Goal: Task Accomplishment & Management: Manage account settings

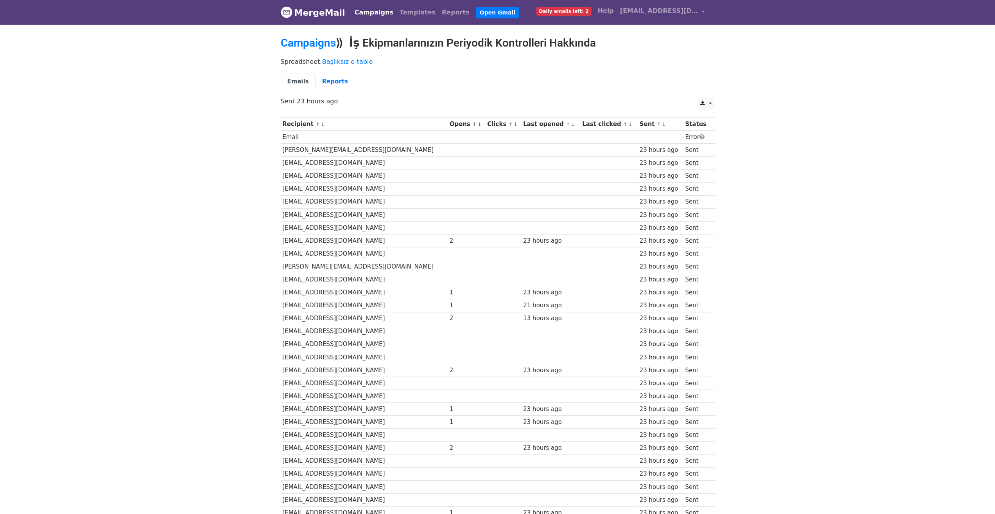
click at [592, 9] on span "Daily emails left: 2" at bounding box center [564, 11] width 55 height 9
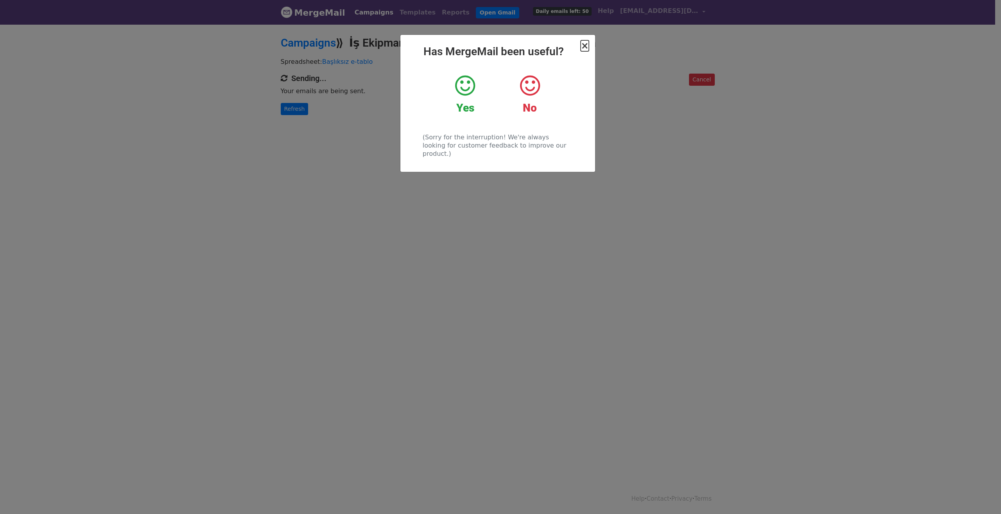
click at [587, 49] on span "×" at bounding box center [585, 45] width 8 height 11
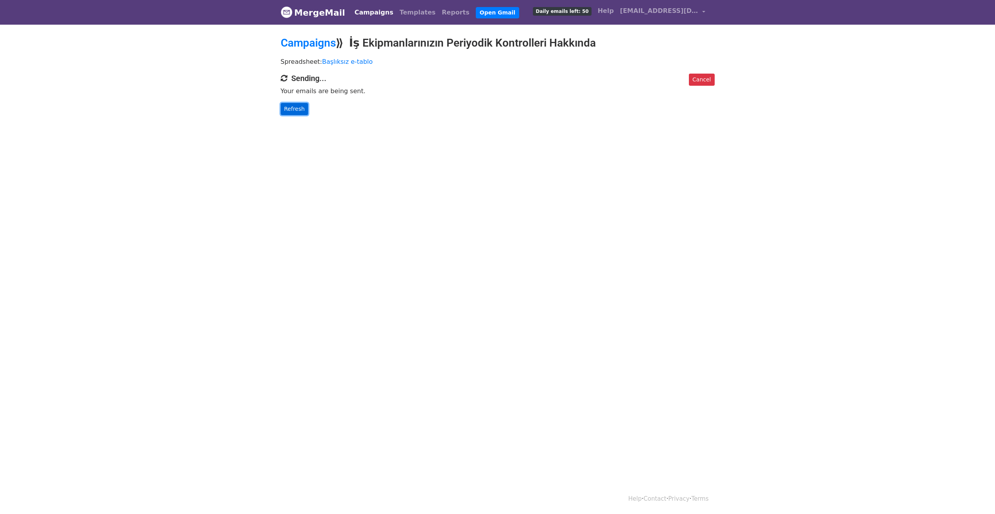
click at [298, 111] on link "Refresh" at bounding box center [295, 109] width 28 height 12
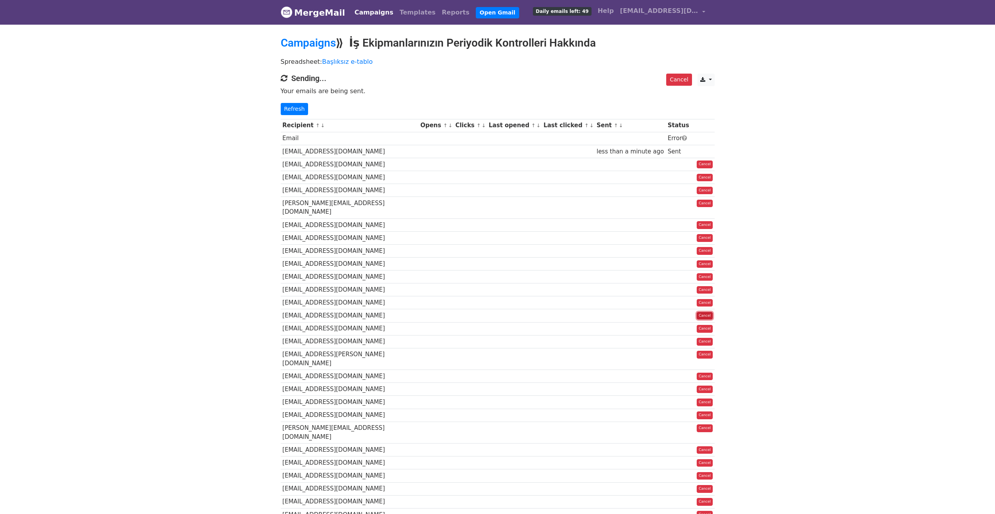
click at [704, 312] on link "Cancel" at bounding box center [705, 316] width 16 height 8
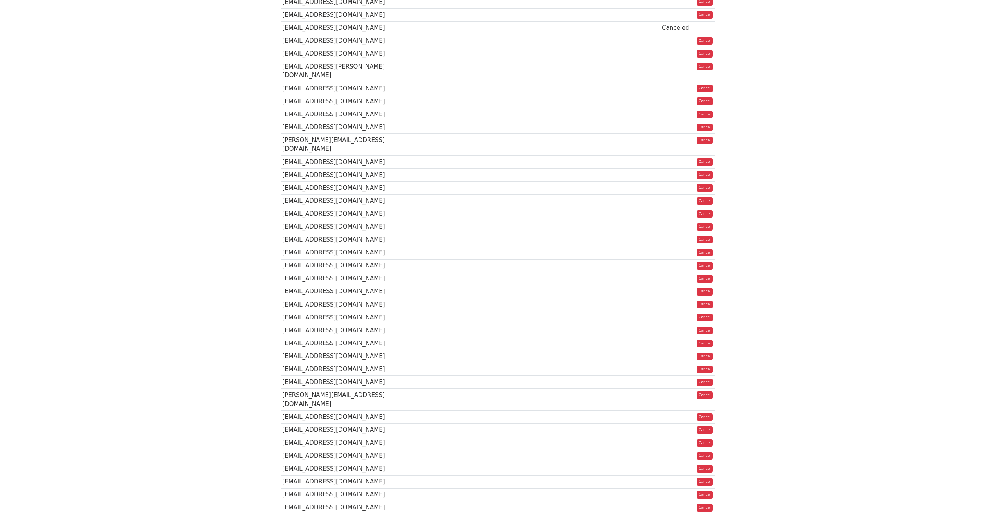
scroll to position [352, 0]
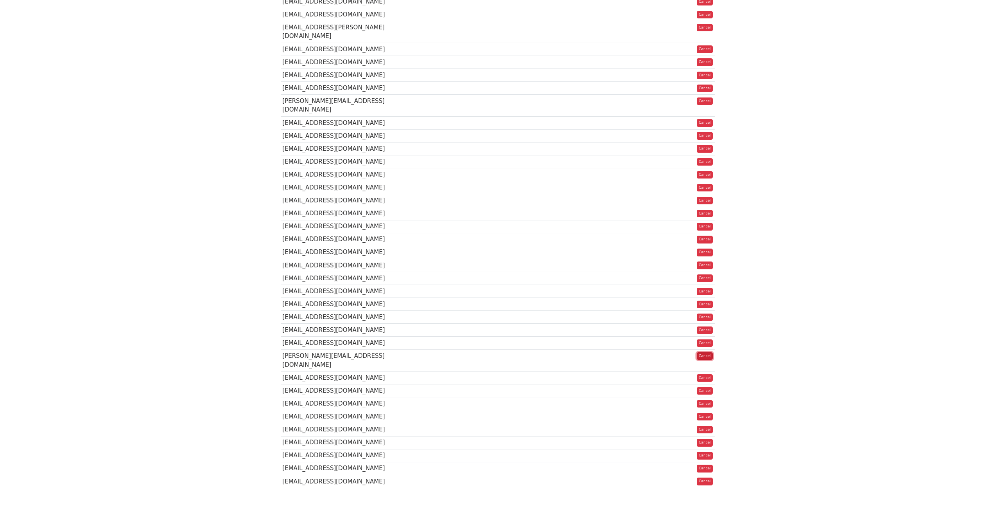
click at [706, 352] on link "Cancel" at bounding box center [705, 356] width 16 height 8
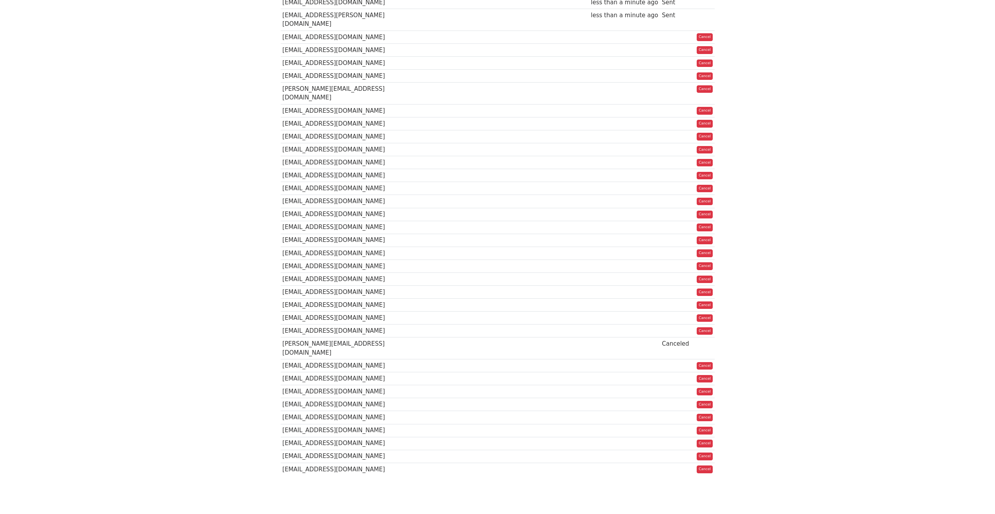
scroll to position [366, 0]
click at [706, 399] on link "Cancel" at bounding box center [705, 403] width 16 height 8
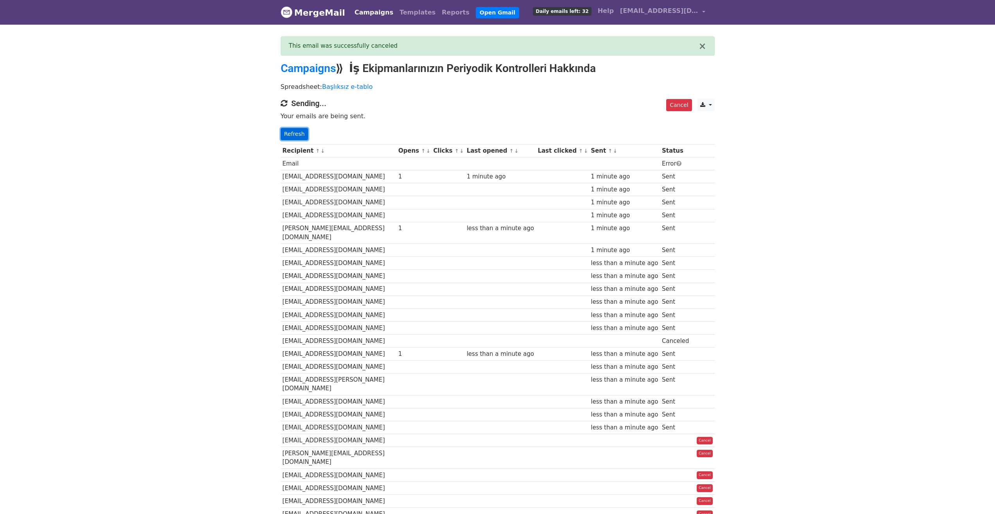
click at [296, 135] on link "Refresh" at bounding box center [295, 134] width 28 height 12
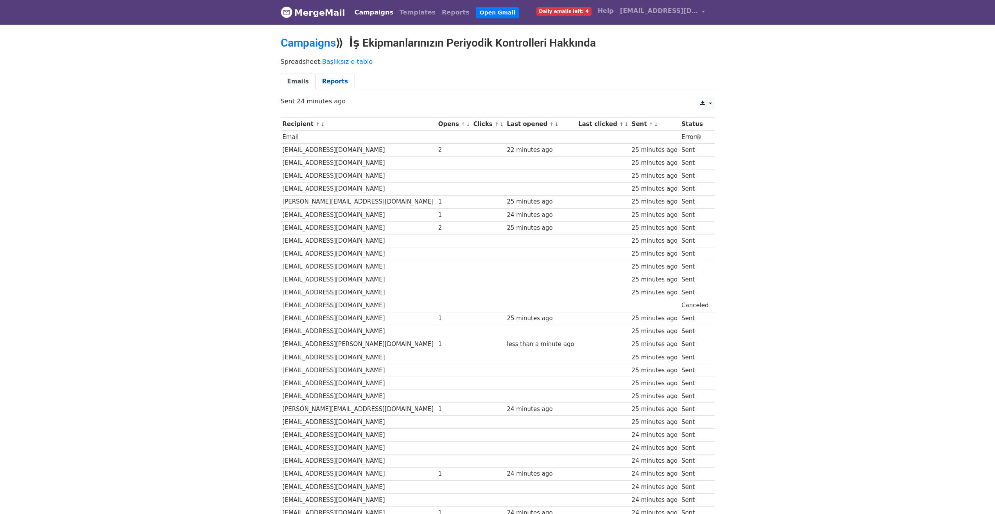
click at [341, 80] on link "Reports" at bounding box center [335, 82] width 39 height 16
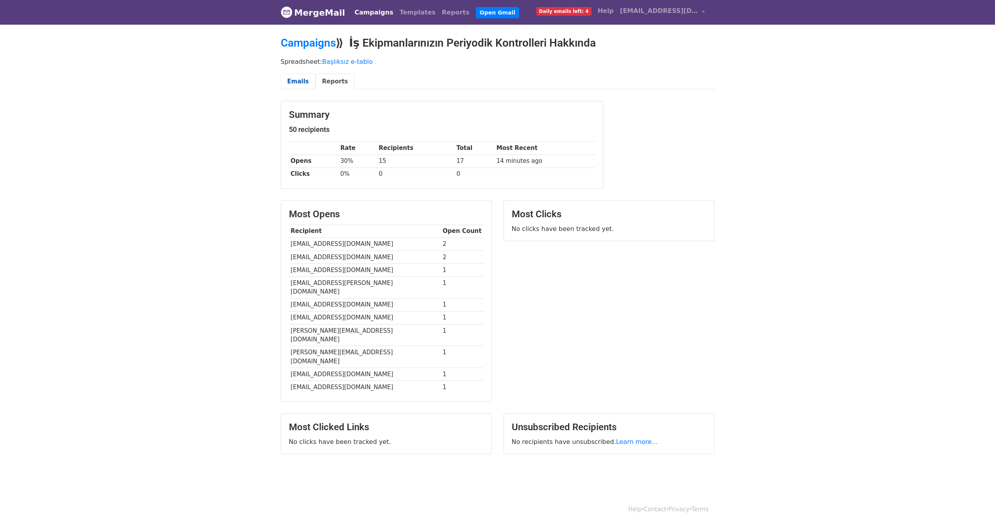
click at [291, 83] on link "Emails" at bounding box center [298, 82] width 35 height 16
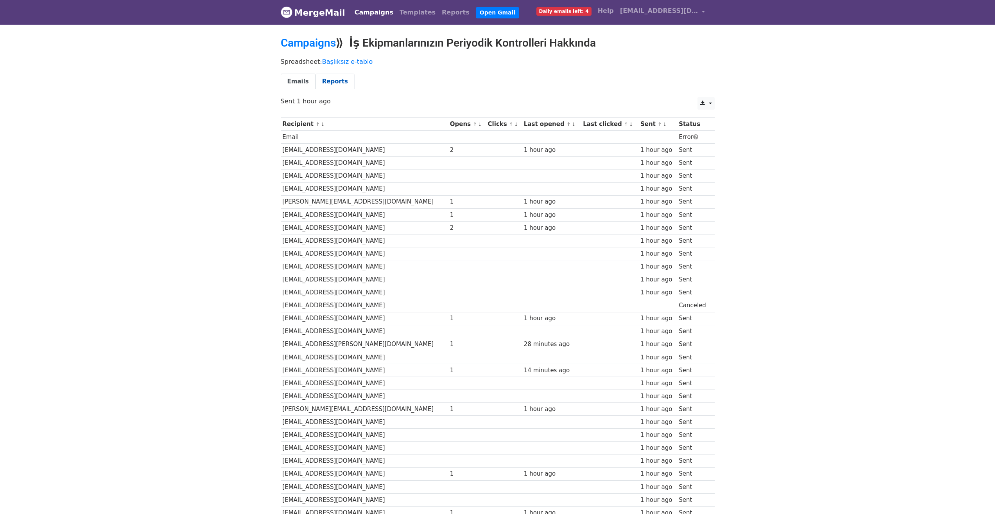
click at [336, 79] on link "Reports" at bounding box center [335, 82] width 39 height 16
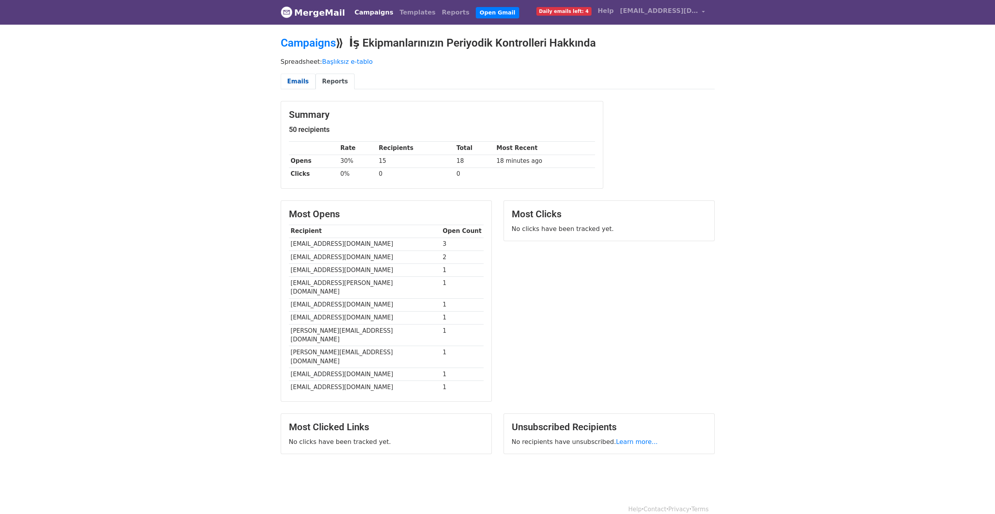
click at [298, 77] on link "Emails" at bounding box center [298, 82] width 35 height 16
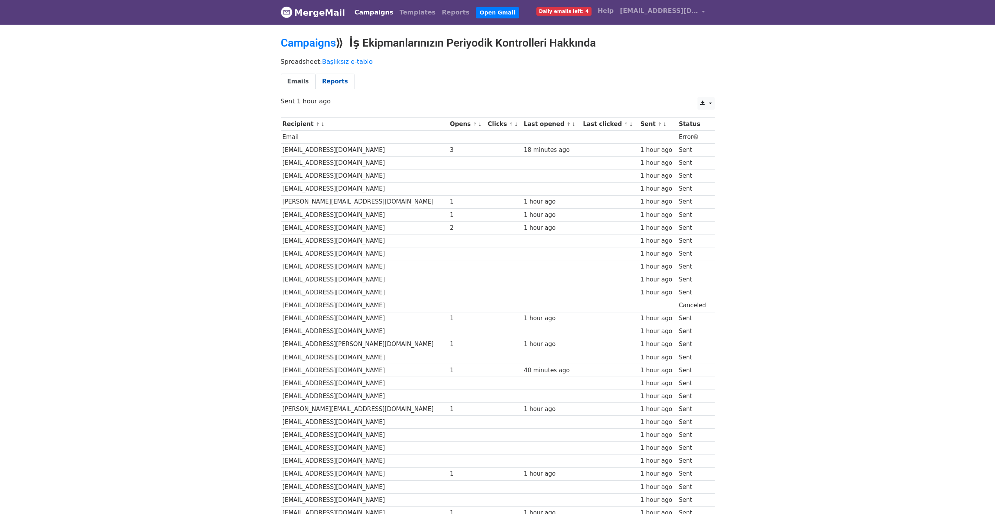
click at [343, 79] on link "Reports" at bounding box center [335, 82] width 39 height 16
